Goal: Task Accomplishment & Management: Complete application form

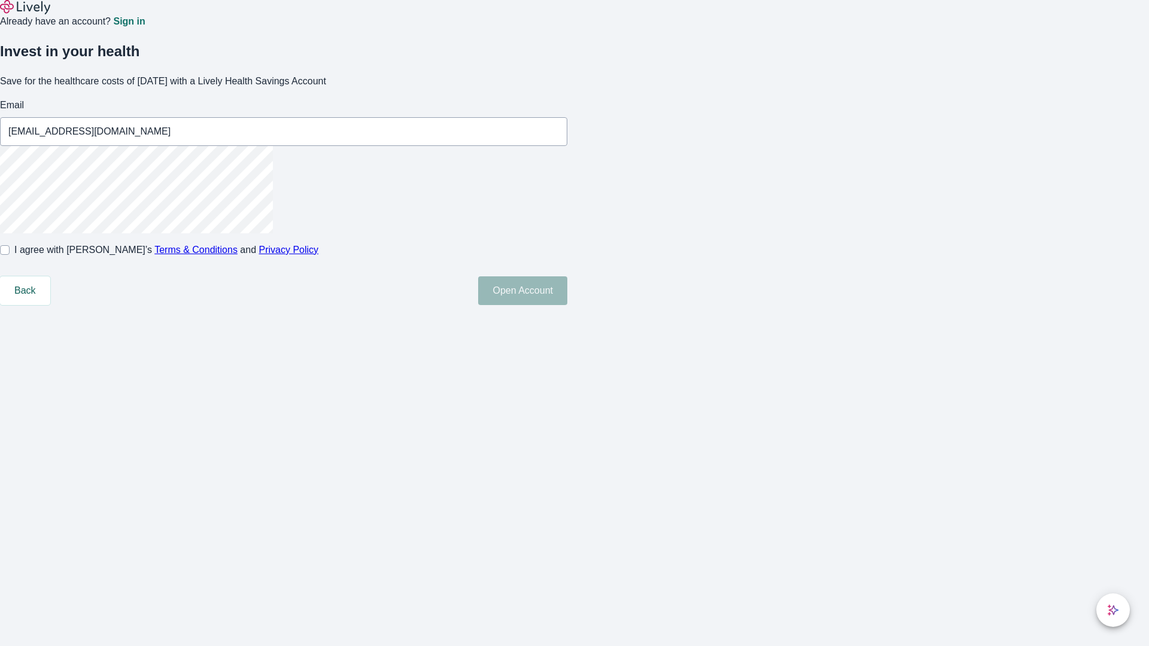
click at [10, 255] on input "I agree with Lively’s Terms & Conditions and Privacy Policy" at bounding box center [5, 250] width 10 height 10
checkbox input "true"
click at [567, 305] on button "Open Account" at bounding box center [522, 291] width 89 height 29
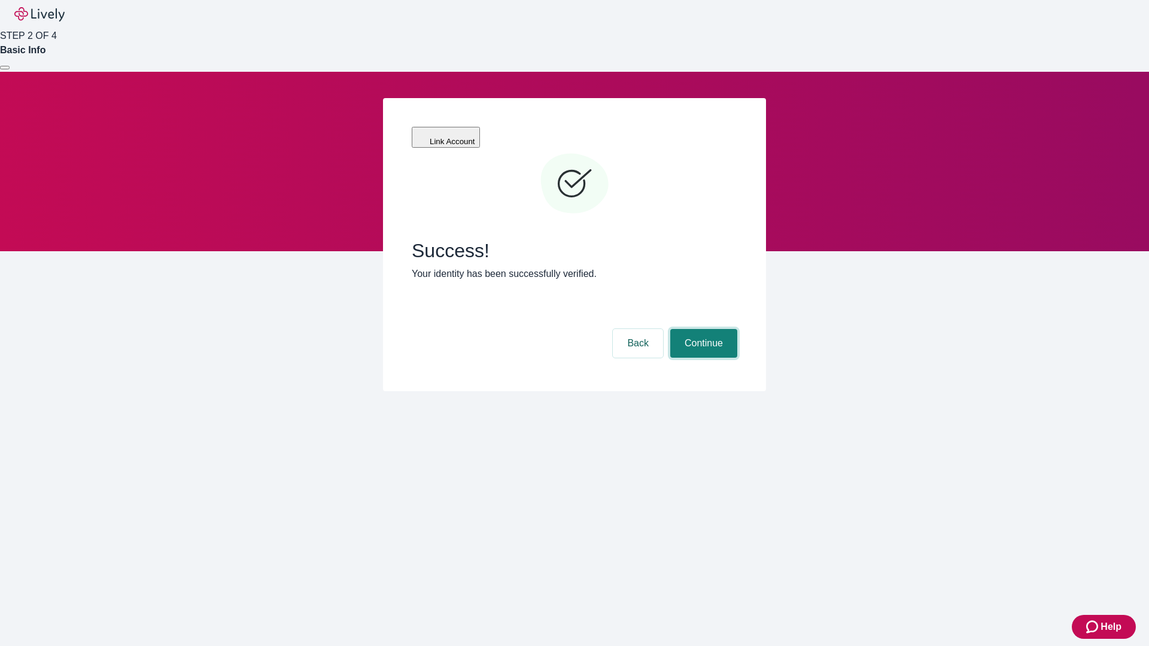
click at [702, 329] on button "Continue" at bounding box center [703, 343] width 67 height 29
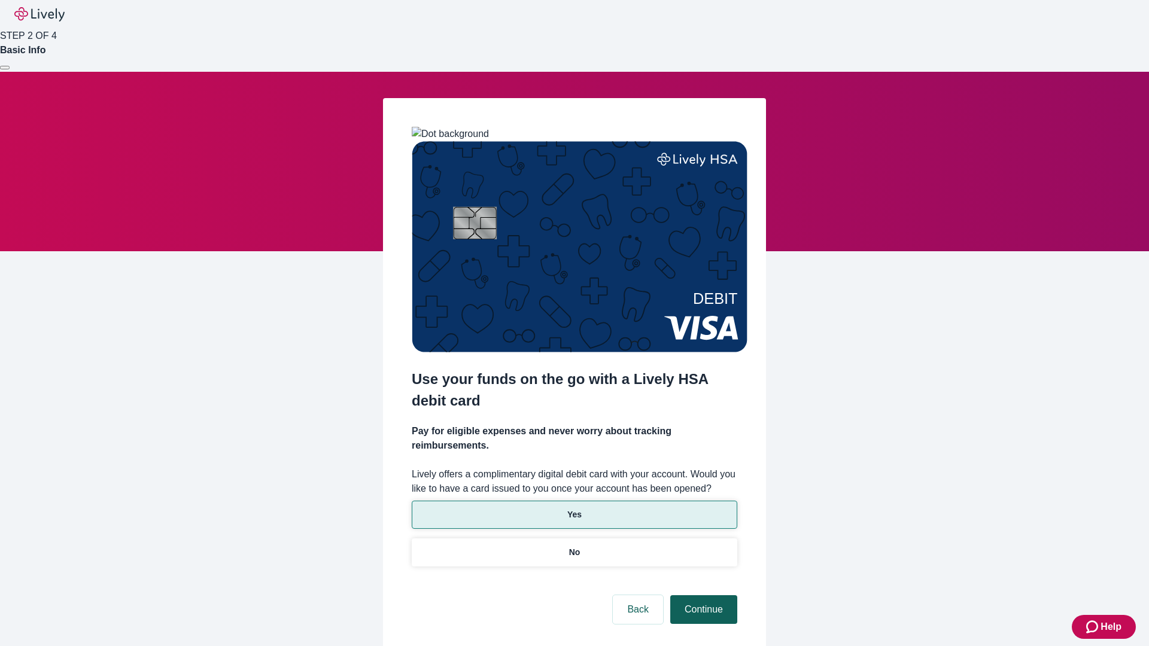
click at [574, 547] on p "No" at bounding box center [574, 553] width 11 height 13
click at [702, 596] on button "Continue" at bounding box center [703, 610] width 67 height 29
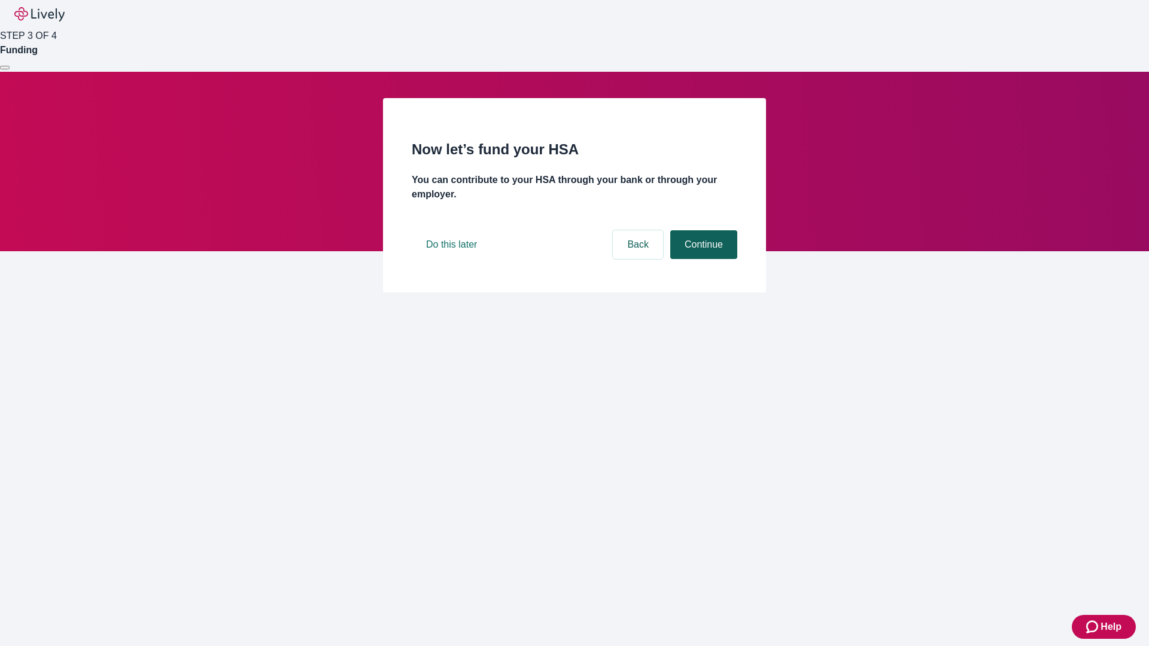
click at [702, 259] on button "Continue" at bounding box center [703, 244] width 67 height 29
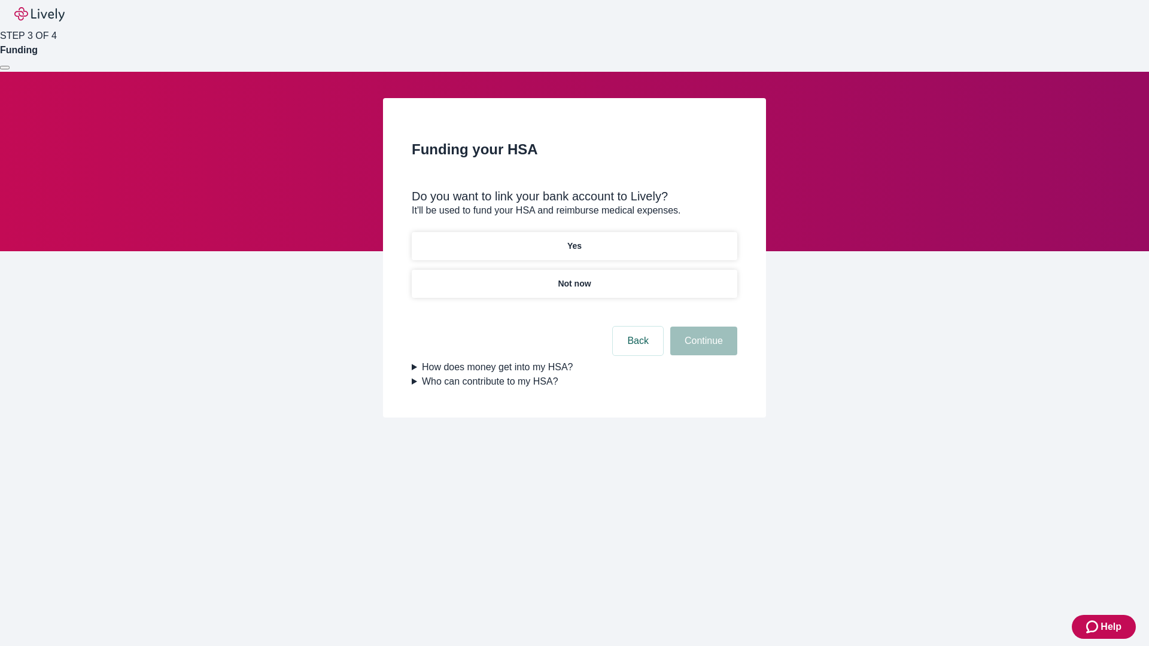
click at [574, 240] on p "Yes" at bounding box center [574, 246] width 14 height 13
click at [702, 327] on button "Continue" at bounding box center [703, 341] width 67 height 29
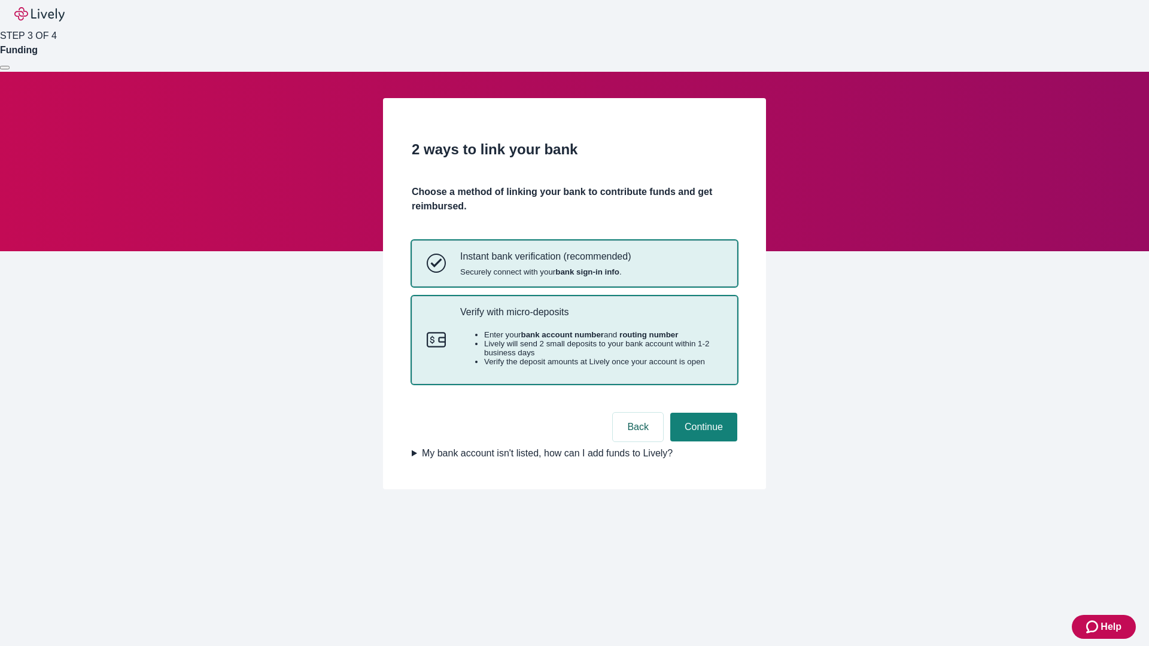
click at [591, 318] on p "Verify with micro-deposits" at bounding box center [591, 311] width 262 height 11
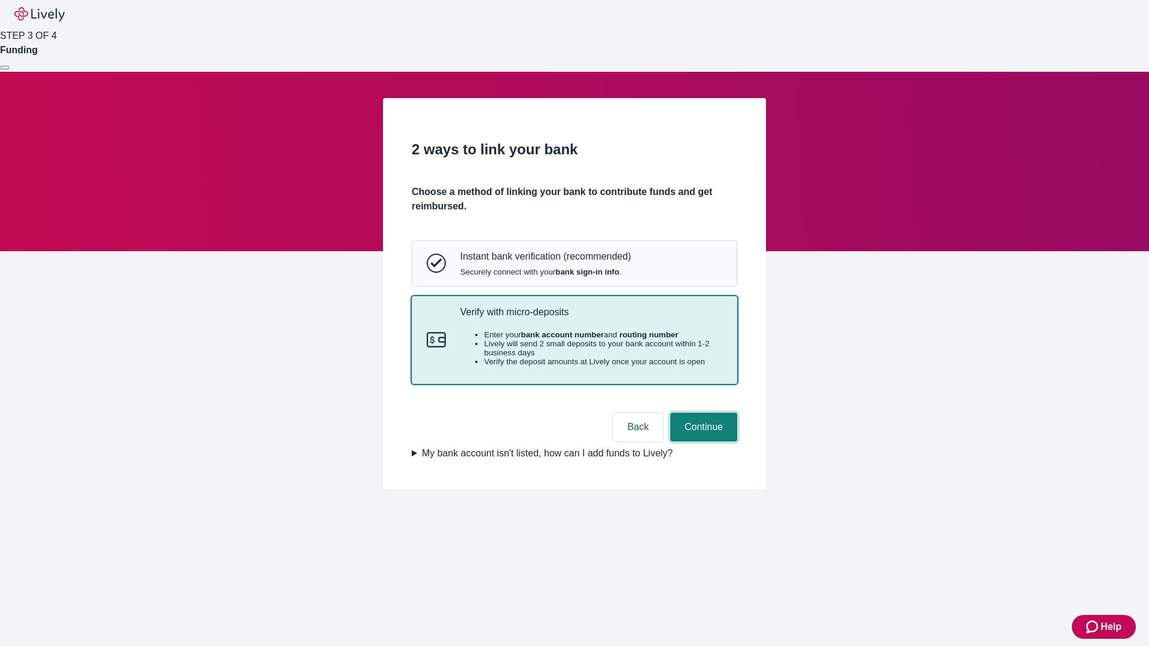
click at [702, 442] on button "Continue" at bounding box center [703, 427] width 67 height 29
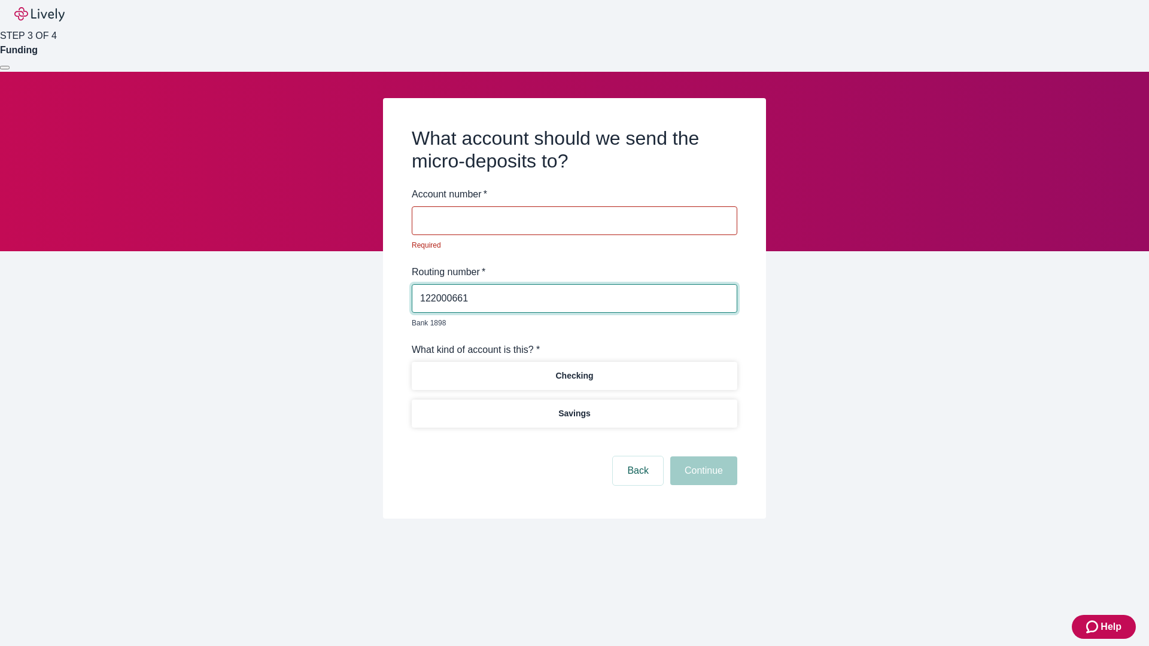
type input "122000661"
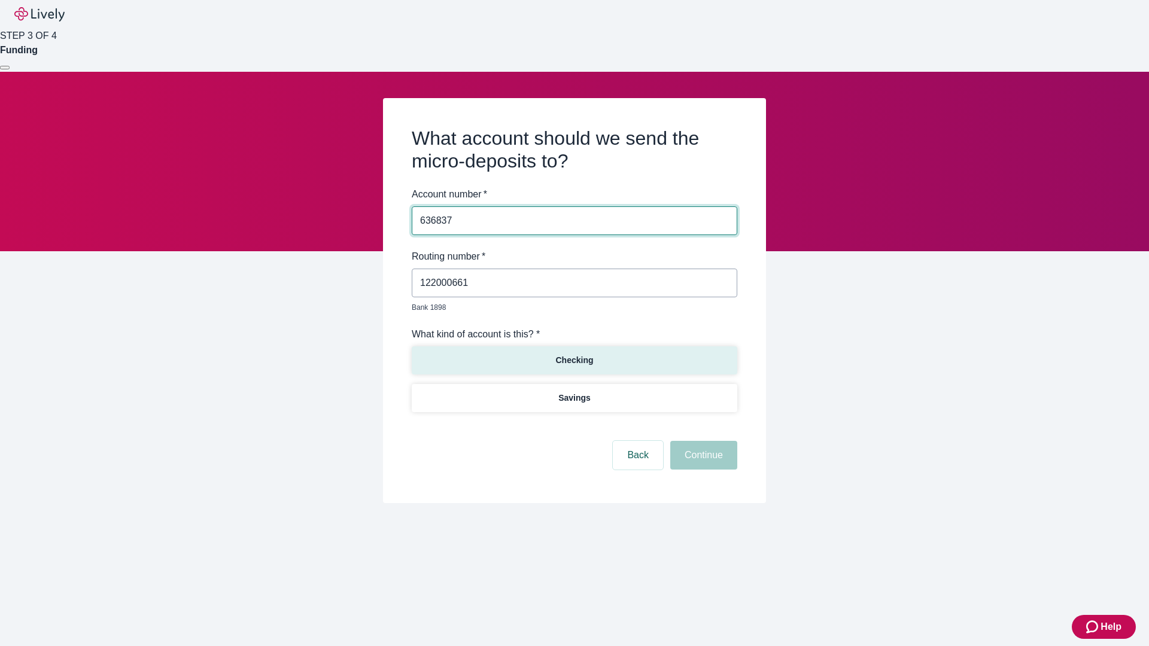
type input "636837"
click at [574, 354] on p "Checking" at bounding box center [575, 360] width 38 height 13
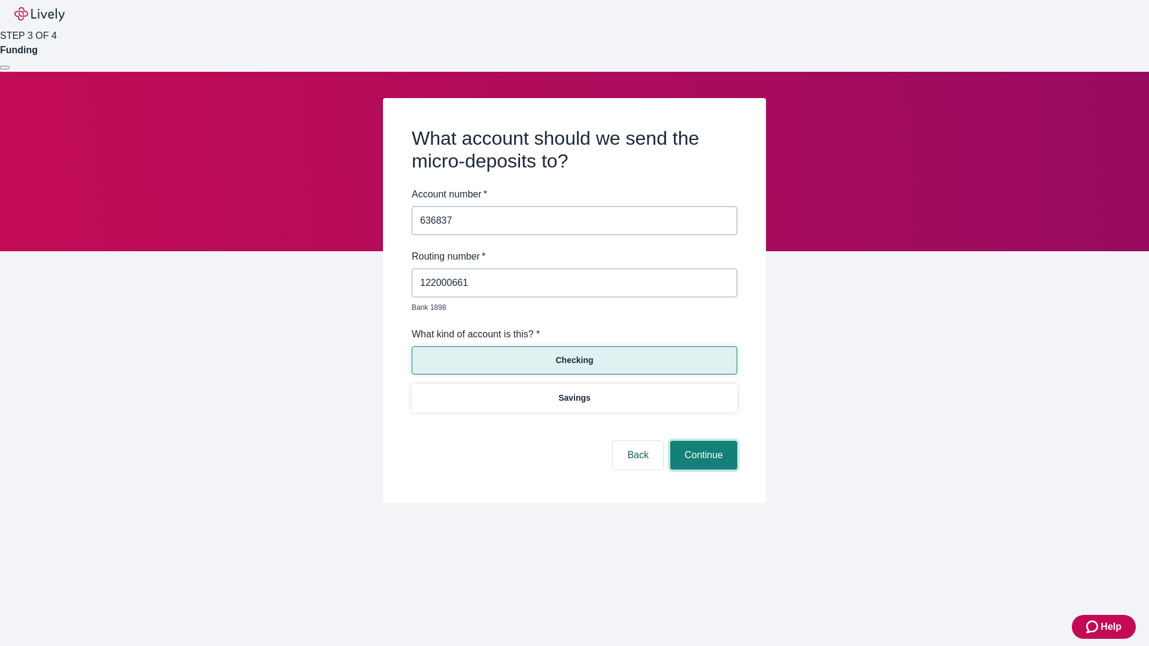
click at [702, 442] on button "Continue" at bounding box center [703, 455] width 67 height 29
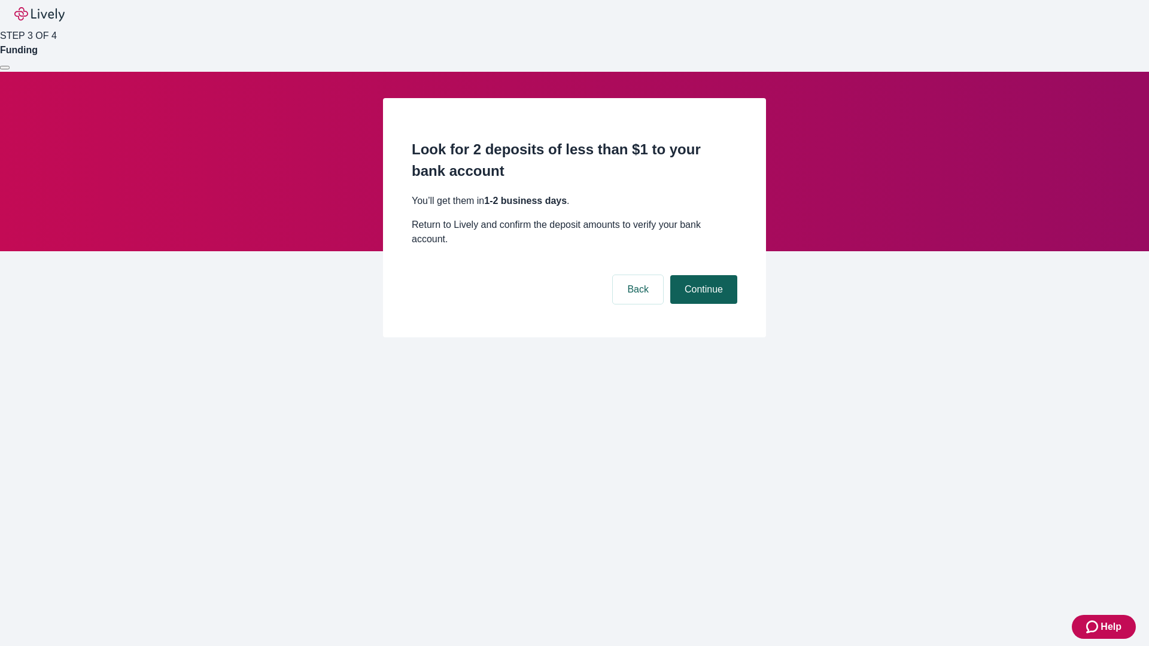
click at [702, 275] on button "Continue" at bounding box center [703, 289] width 67 height 29
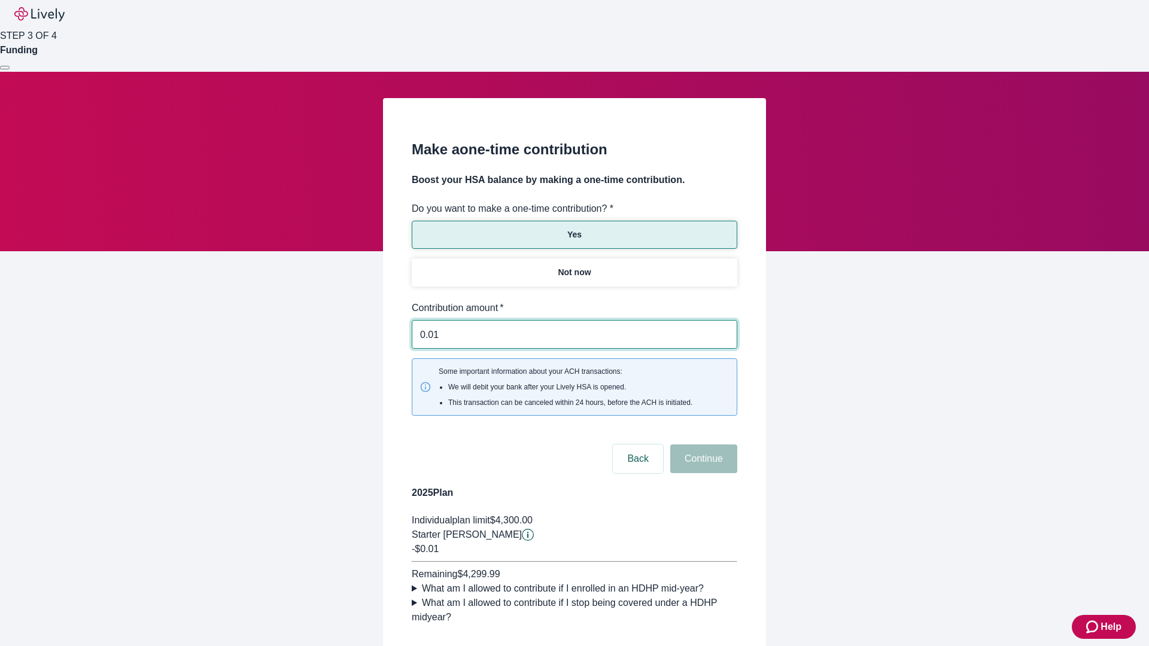
type input "0.01"
click at [702, 445] on button "Continue" at bounding box center [703, 459] width 67 height 29
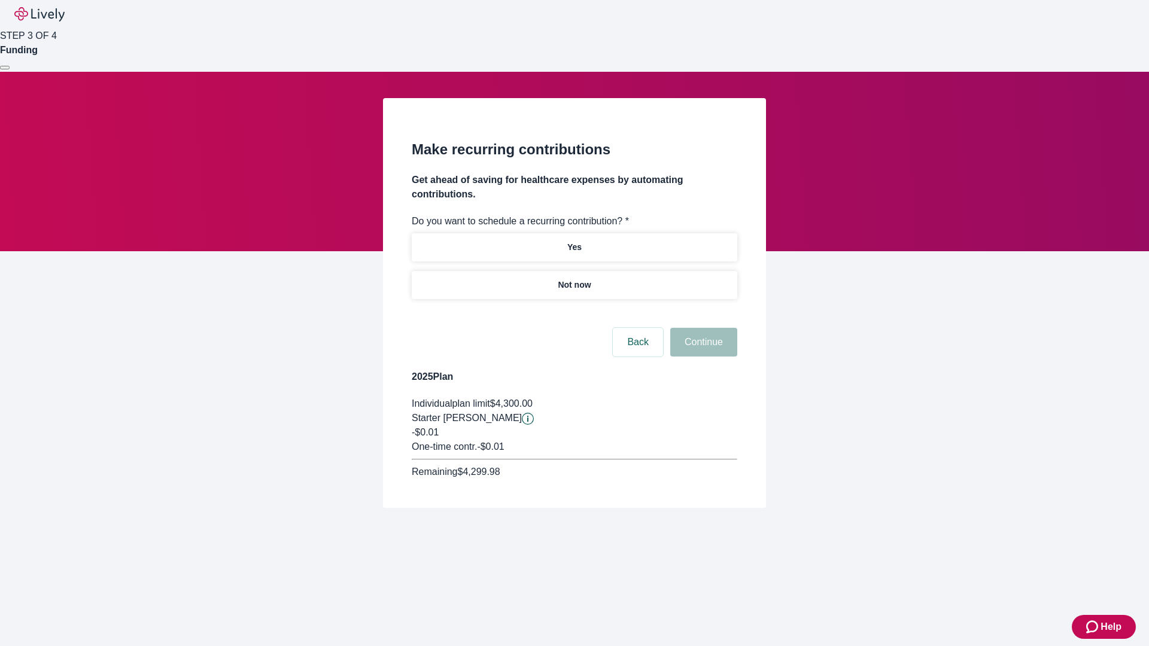
click at [574, 279] on p "Not now" at bounding box center [574, 285] width 33 height 13
click at [702, 328] on button "Continue" at bounding box center [703, 342] width 67 height 29
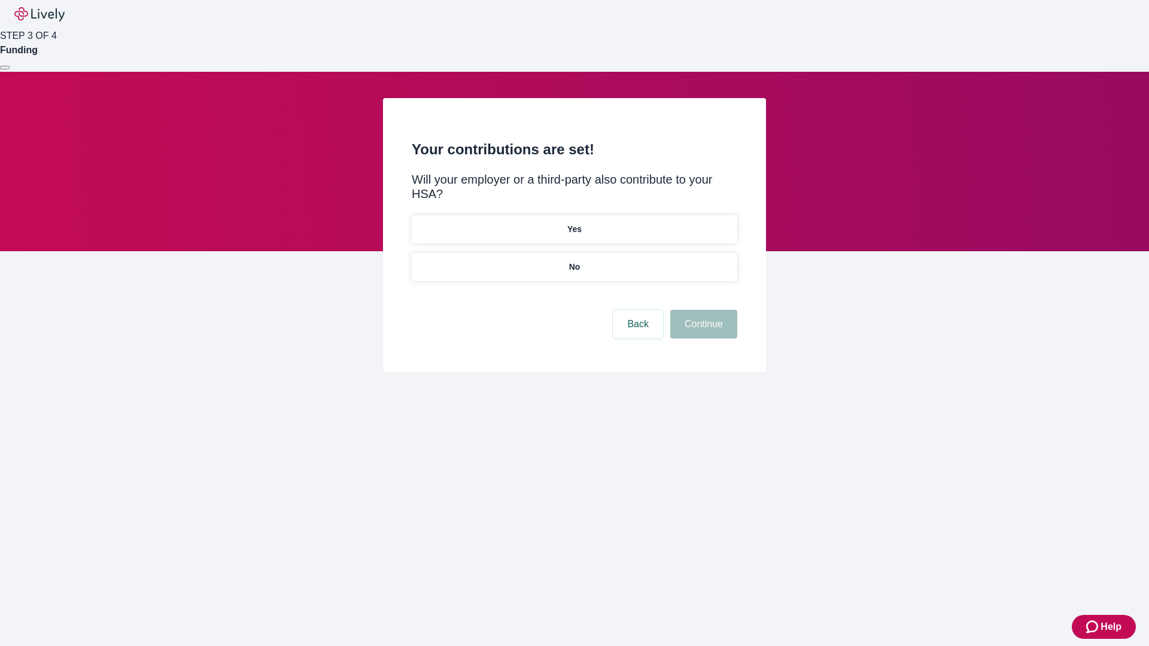
click at [574, 261] on p "No" at bounding box center [574, 267] width 11 height 13
click at [702, 310] on button "Continue" at bounding box center [703, 324] width 67 height 29
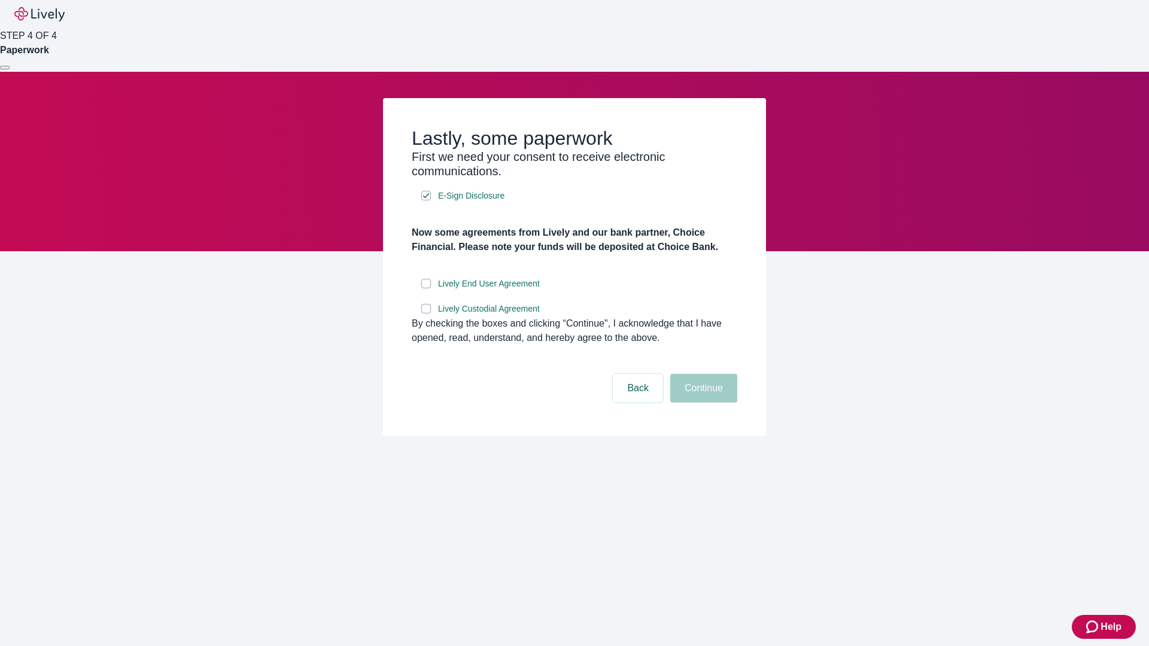
click at [426, 289] on input "Lively End User Agreement" at bounding box center [426, 284] width 10 height 10
checkbox input "true"
click at [426, 314] on input "Lively Custodial Agreement" at bounding box center [426, 309] width 10 height 10
checkbox input "true"
click at [702, 403] on button "Continue" at bounding box center [703, 388] width 67 height 29
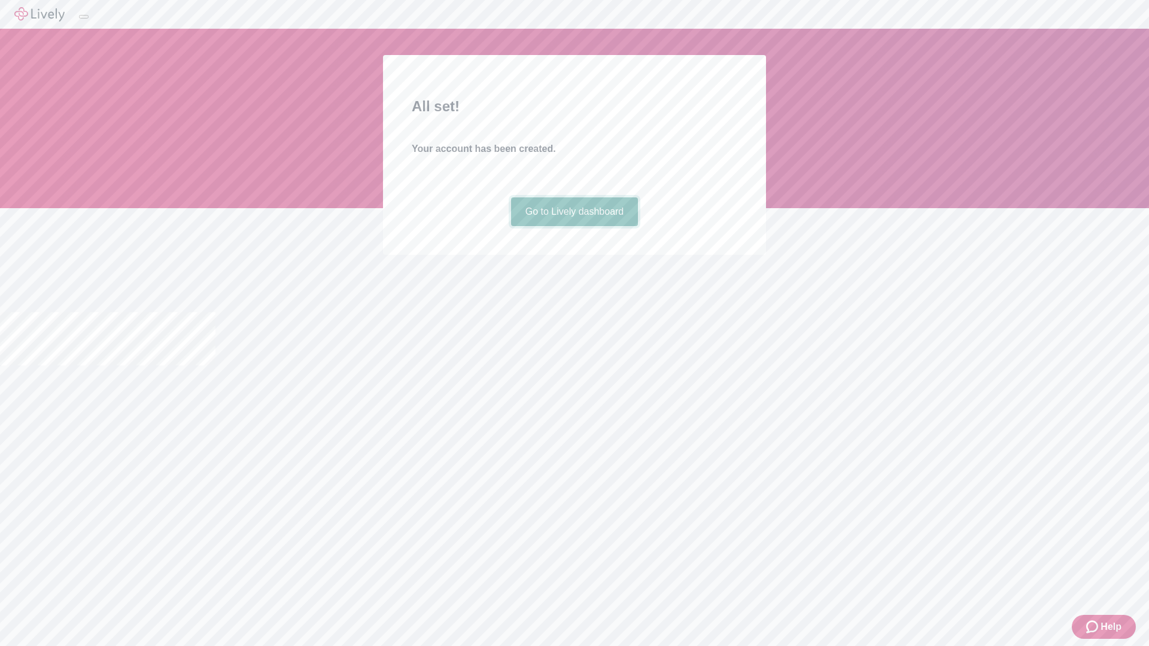
click at [574, 226] on link "Go to Lively dashboard" at bounding box center [575, 212] width 128 height 29
